Goal: Check status: Check status

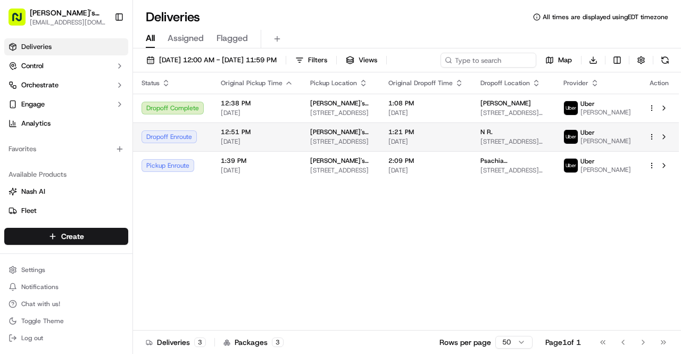
click at [303, 147] on td "[PERSON_NAME]'s Chicken [STREET_ADDRESS]" at bounding box center [340, 136] width 78 height 29
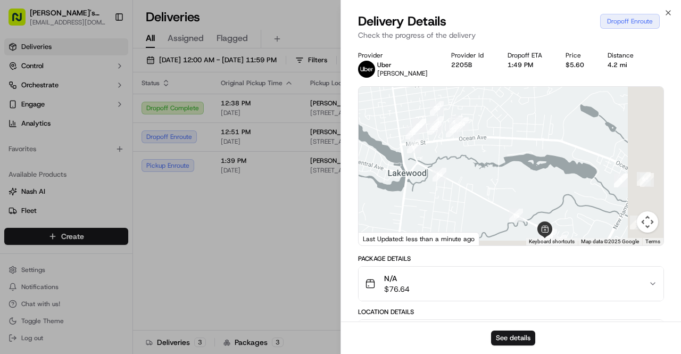
drag, startPoint x: 541, startPoint y: 206, endPoint x: 436, endPoint y: 103, distance: 147.4
click at [436, 103] on div at bounding box center [510, 166] width 305 height 158
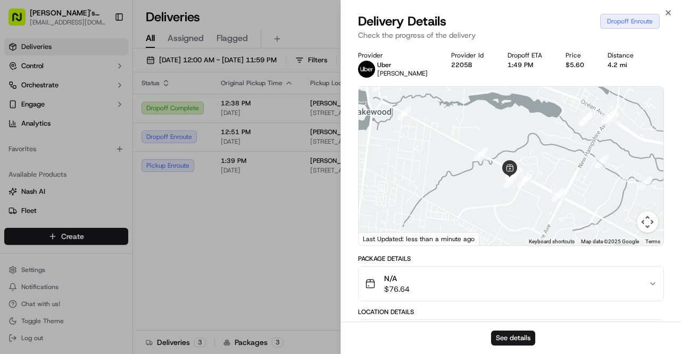
drag, startPoint x: 434, startPoint y: 143, endPoint x: 489, endPoint y: 202, distance: 80.5
click at [489, 202] on div at bounding box center [510, 166] width 305 height 158
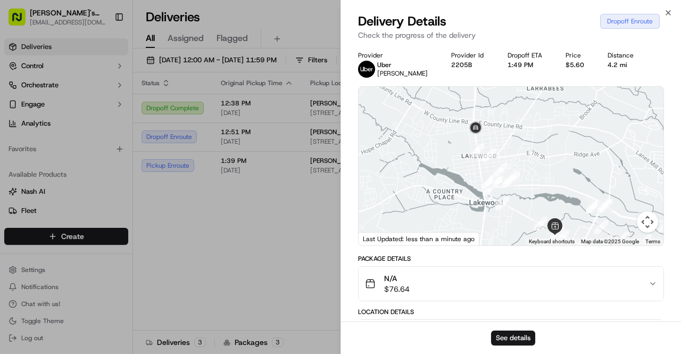
drag, startPoint x: 448, startPoint y: 159, endPoint x: 520, endPoint y: 228, distance: 100.0
click at [520, 228] on div "To navigate, press the arrow keys." at bounding box center [510, 166] width 305 height 158
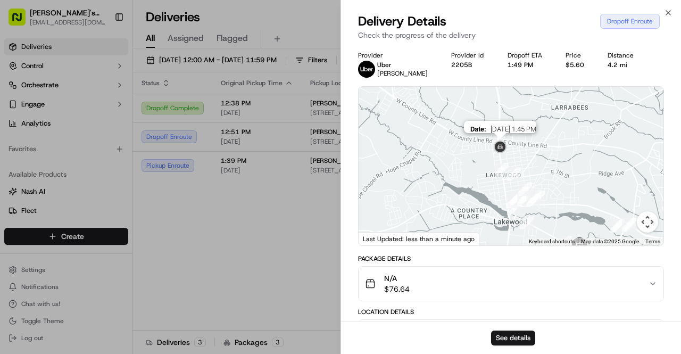
click at [501, 143] on img at bounding box center [500, 148] width 26 height 26
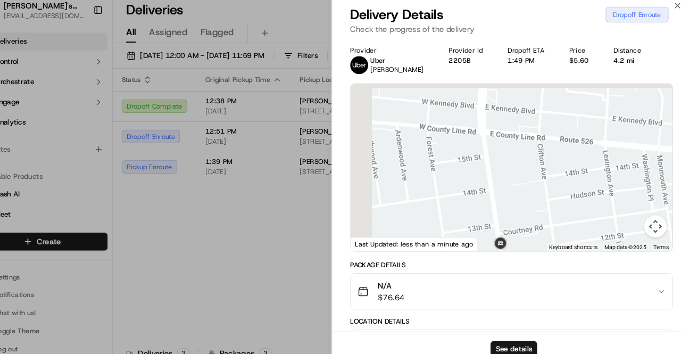
drag, startPoint x: 479, startPoint y: 184, endPoint x: 513, endPoint y: 203, distance: 39.2
click at [513, 203] on div at bounding box center [510, 166] width 305 height 158
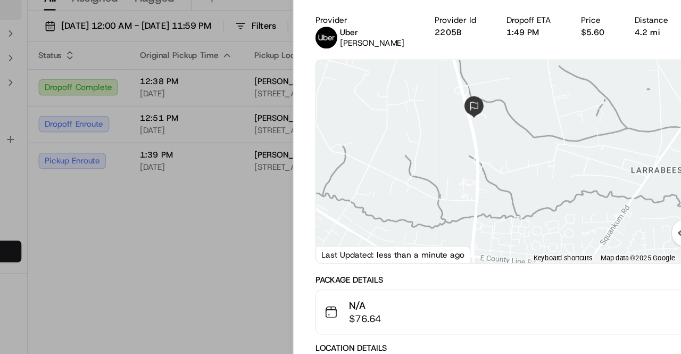
drag, startPoint x: 512, startPoint y: 198, endPoint x: 483, endPoint y: 239, distance: 50.4
click at [483, 239] on div at bounding box center [510, 166] width 305 height 158
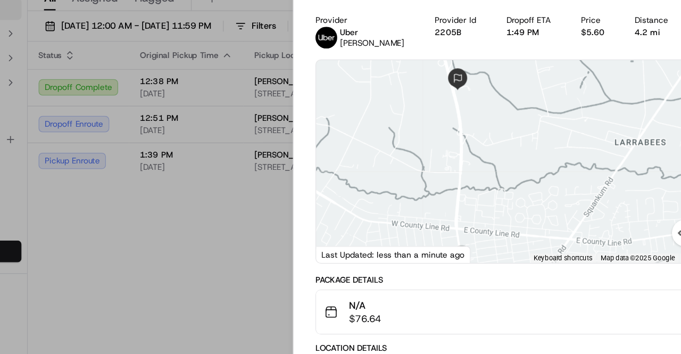
drag, startPoint x: 483, startPoint y: 195, endPoint x: 471, endPoint y: 174, distance: 24.3
click at [471, 174] on div at bounding box center [510, 166] width 305 height 158
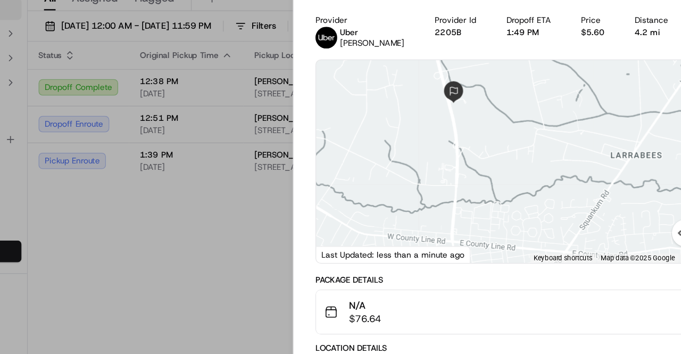
drag, startPoint x: 471, startPoint y: 177, endPoint x: 466, endPoint y: 188, distance: 12.1
click at [466, 188] on div at bounding box center [510, 166] width 305 height 158
